Goal: Navigation & Orientation: Find specific page/section

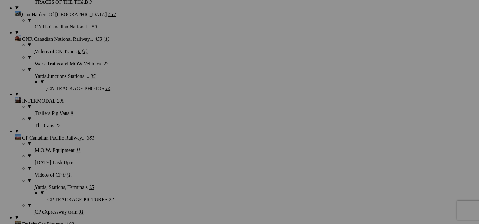
scroll to position [744, 0]
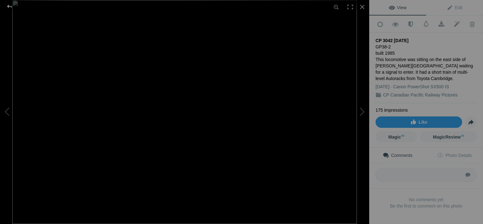
click at [9, 7] on div at bounding box center [9, 6] width 23 height 13
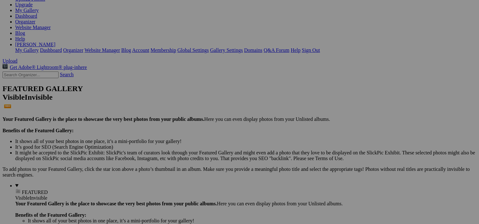
scroll to position [94, 0]
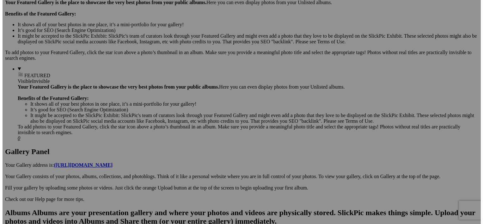
scroll to position [236, 0]
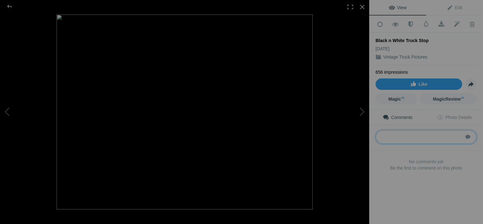
click at [397, 141] on textarea at bounding box center [426, 137] width 101 height 14
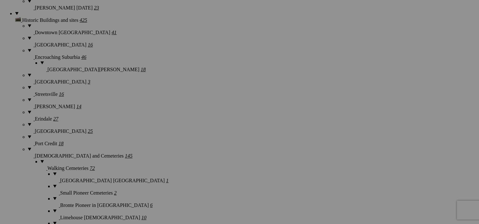
scroll to position [236, 0]
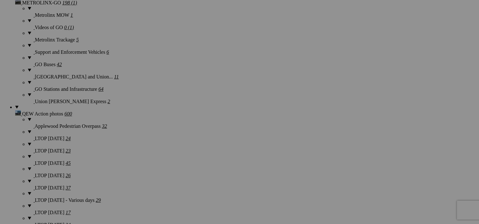
scroll to position [1635, 0]
